Goal: Information Seeking & Learning: Learn about a topic

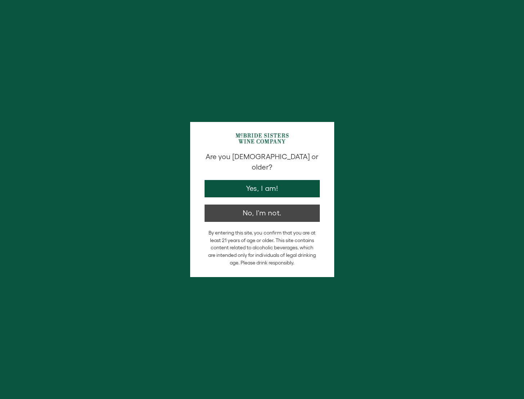
click at [257, 204] on button "No, I'm not." at bounding box center [262, 212] width 115 height 17
click at [268, 180] on button "Yes, I am!" at bounding box center [262, 188] width 115 height 17
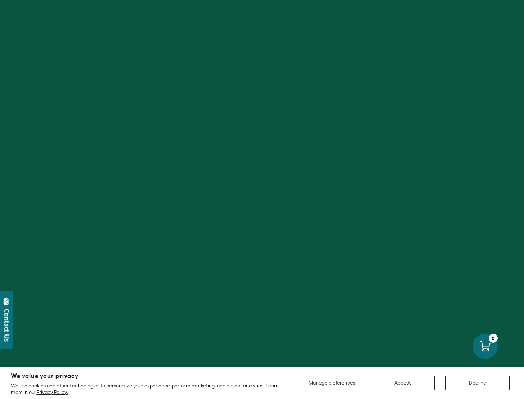
click at [404, 383] on button "Accept" at bounding box center [403, 382] width 64 height 14
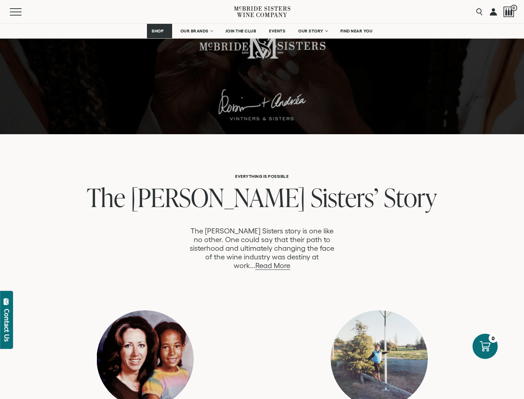
scroll to position [238, 0]
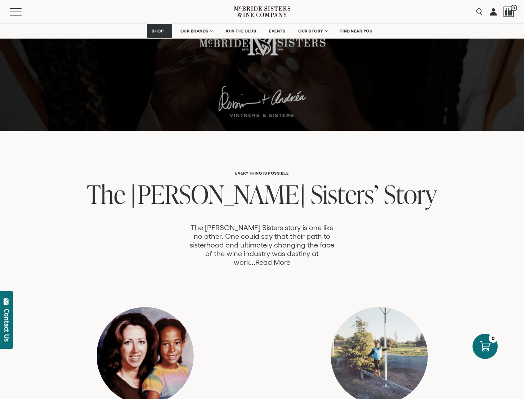
click at [290, 258] on link "Read More" at bounding box center [272, 262] width 35 height 8
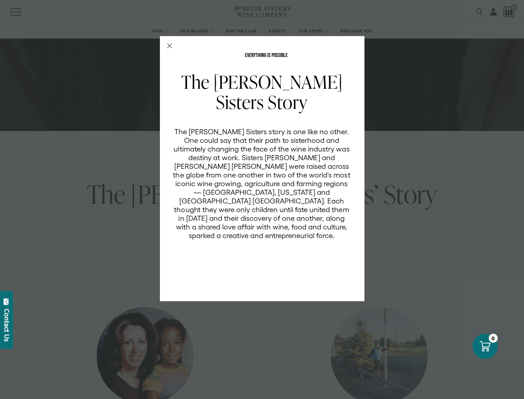
scroll to position [0, 0]
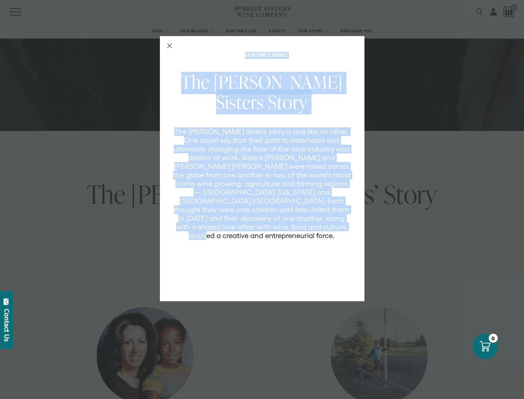
click at [171, 45] on div "EVERYTHING IS POSSIBLE The McBride Sisters Story The McBride Sisters story is o…" at bounding box center [262, 168] width 205 height 265
click at [173, 44] on div "EVERYTHING IS POSSIBLE The McBride Sisters Story The McBride Sisters story is o…" at bounding box center [262, 168] width 205 height 265
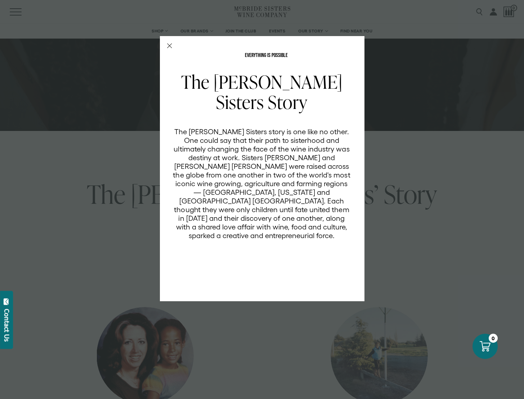
click at [170, 45] on icon "Close Modal" at bounding box center [169, 45] width 5 height 5
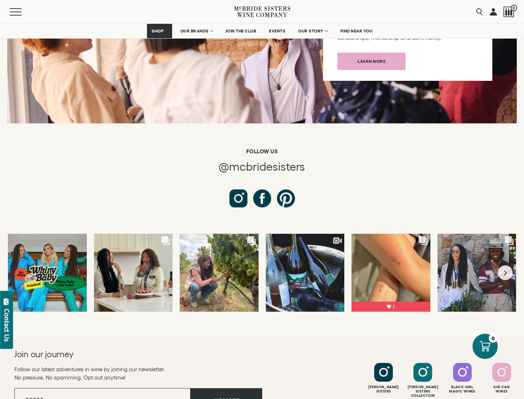
scroll to position [2380, 0]
